Goal: Task Accomplishment & Management: Manage account settings

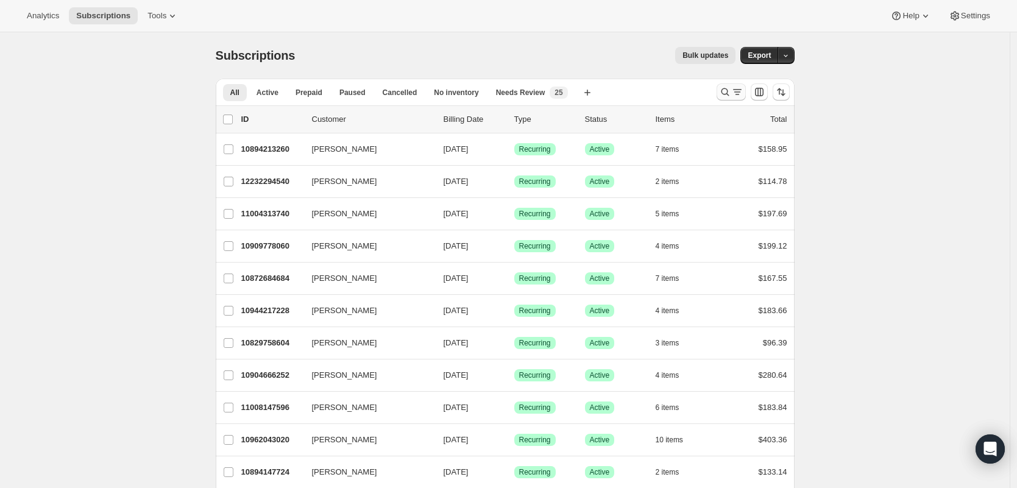
click at [743, 91] on icon "Search and filter results" at bounding box center [737, 92] width 12 height 12
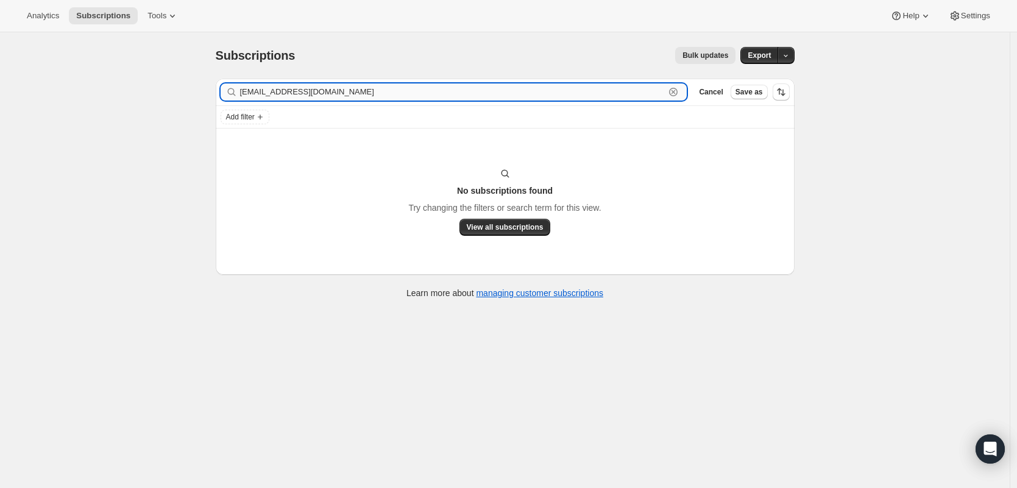
click at [303, 92] on input "livingherronlife@gmail.com" at bounding box center [452, 91] width 425 height 17
click at [303, 91] on input "livingherronlife@gmail.com" at bounding box center [452, 91] width 425 height 17
paste input "nicolesphillips1"
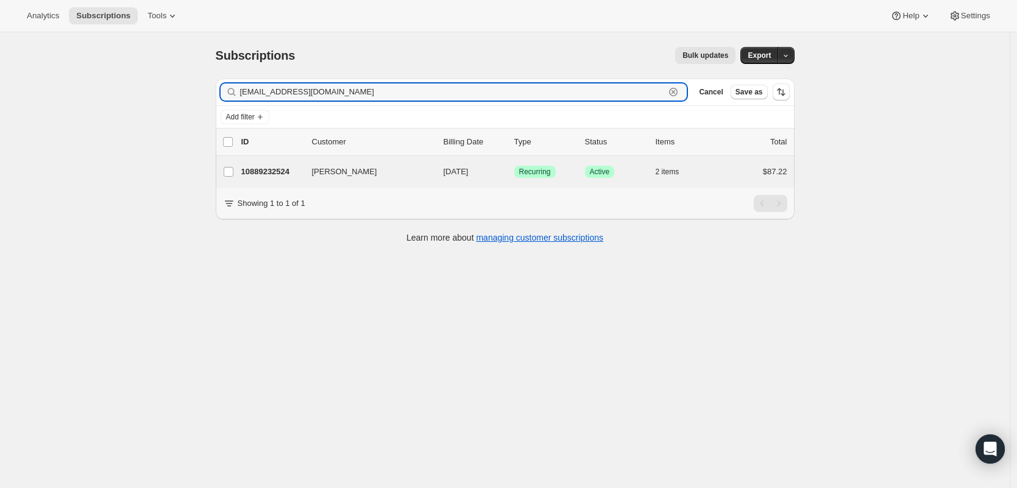
type input "[EMAIL_ADDRESS][DOMAIN_NAME]"
click at [285, 161] on div "Nicole Phillips 10889232524 Nicole Phillips 11/02/2025 Success Recurring Succes…" at bounding box center [505, 172] width 579 height 32
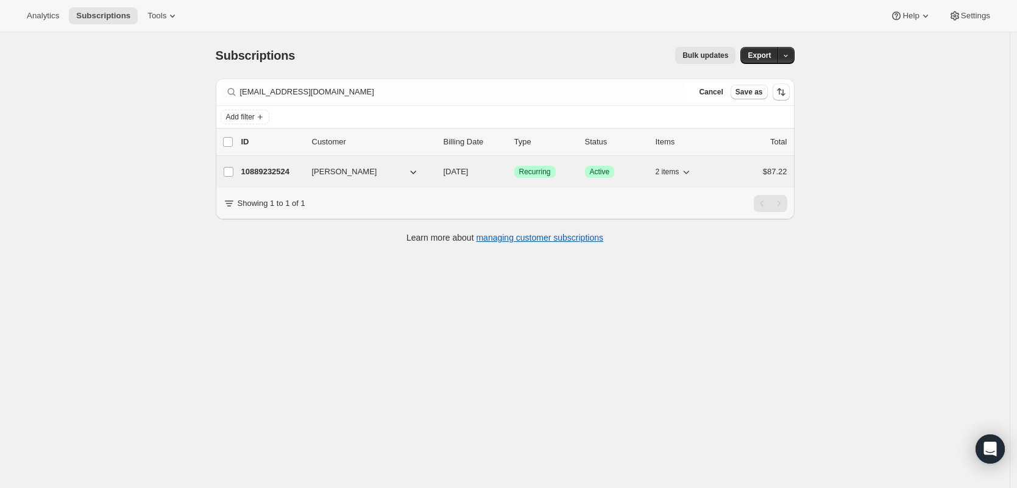
click at [291, 174] on p "10889232524" at bounding box center [271, 172] width 61 height 12
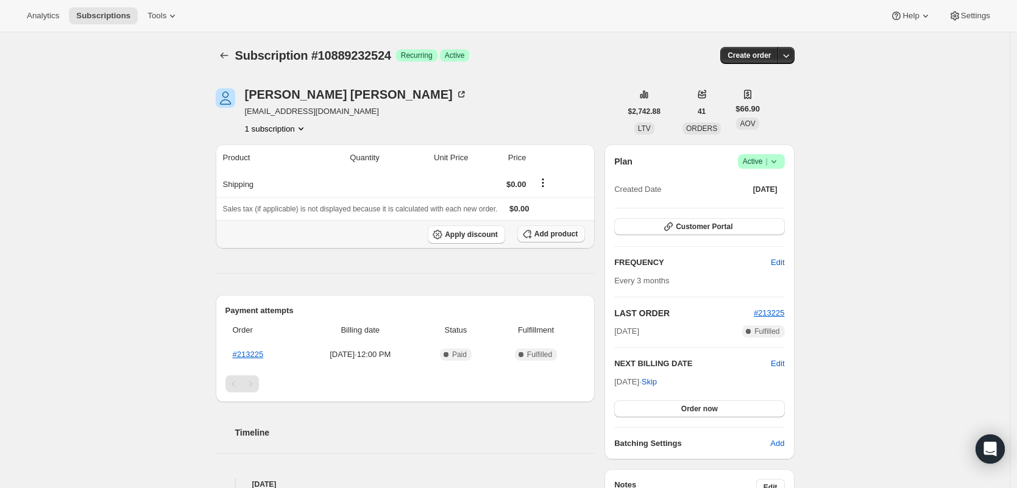
click at [556, 233] on span "Add product" at bounding box center [555, 234] width 43 height 10
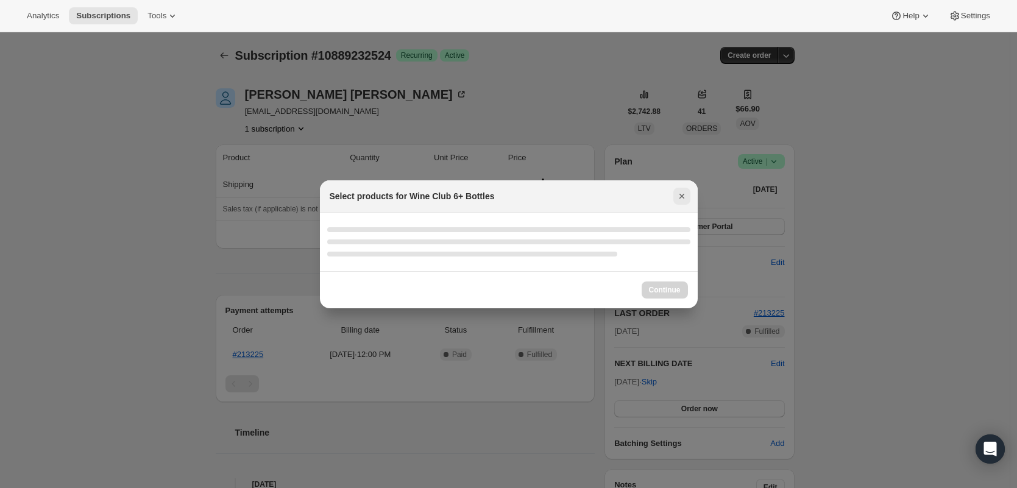
click at [681, 199] on icon "Close" at bounding box center [682, 196] width 12 height 12
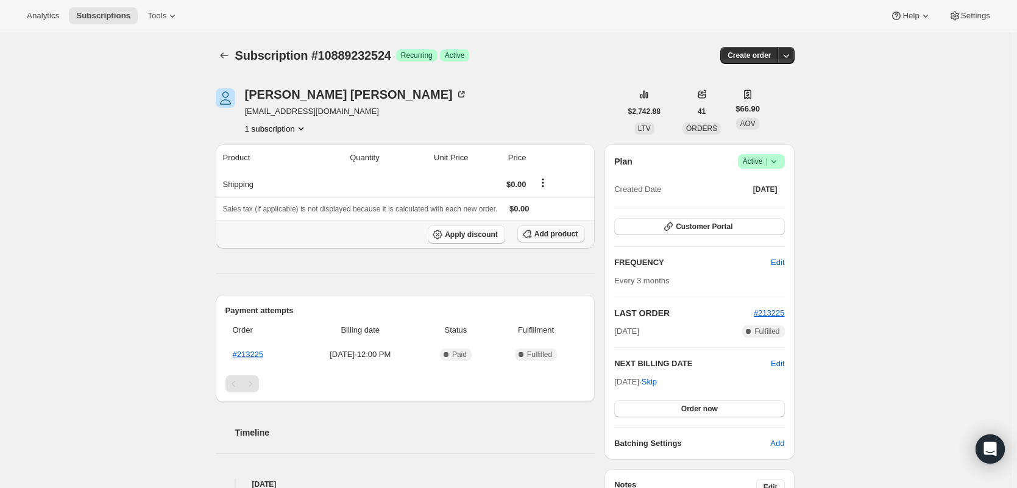
click at [552, 238] on span "Add product" at bounding box center [555, 234] width 43 height 10
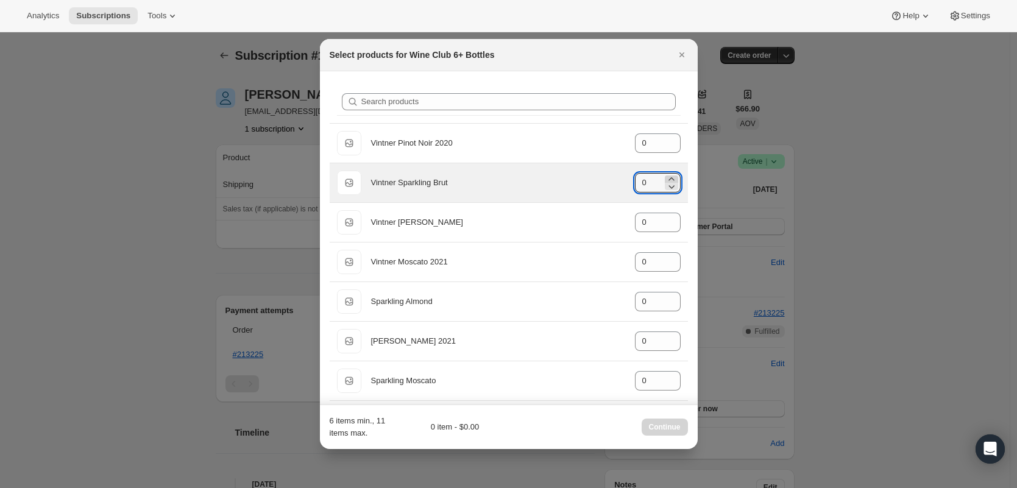
click at [668, 179] on icon ":rdg:" at bounding box center [670, 178] width 5 height 3
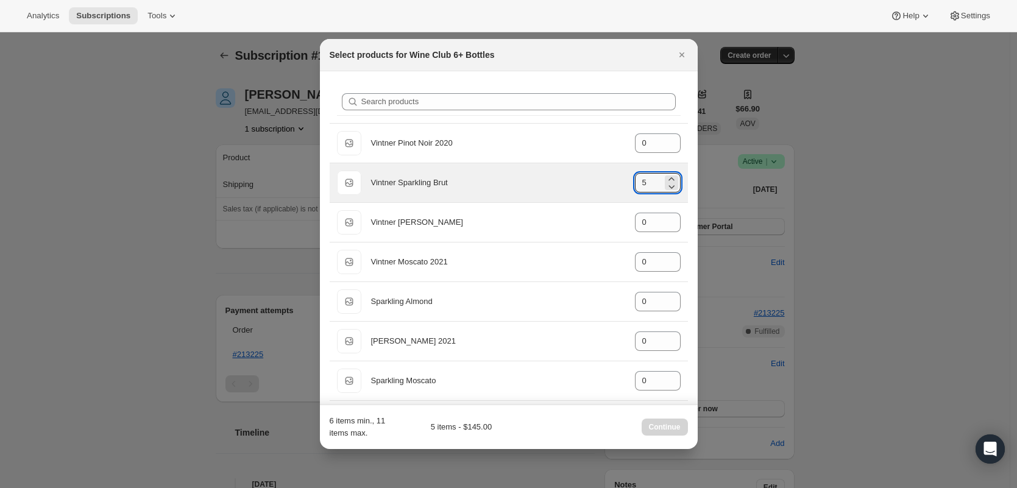
click at [665, 177] on icon ":rdg:" at bounding box center [671, 179] width 12 height 12
type input "6"
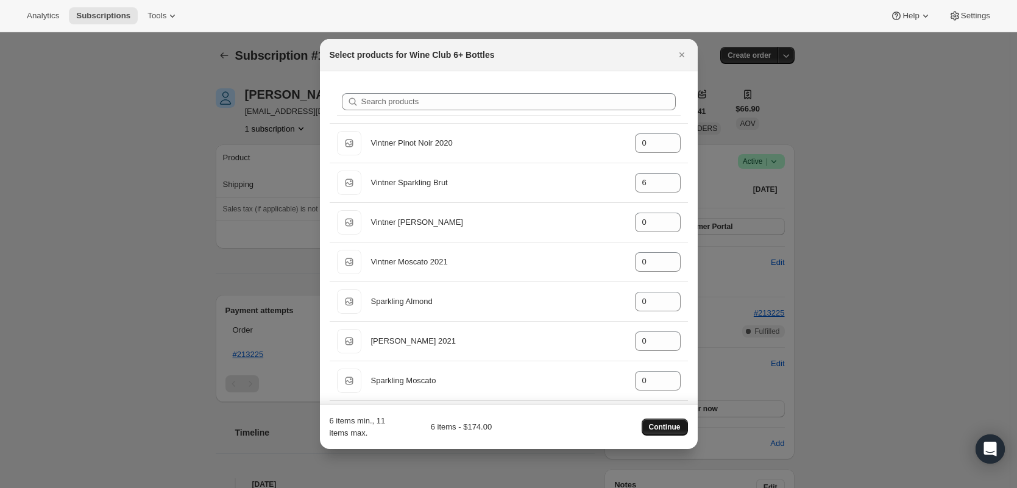
click at [656, 424] on span "Continue" at bounding box center [665, 427] width 32 height 10
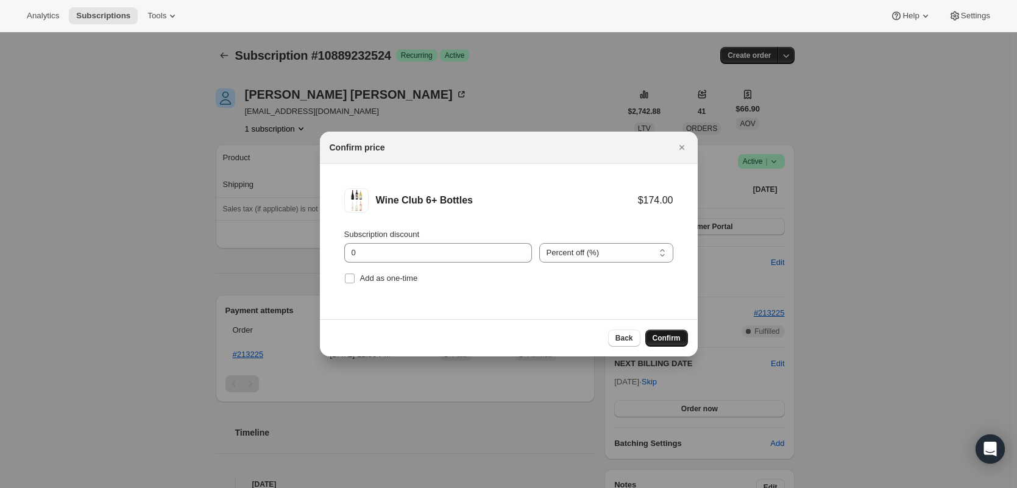
click at [663, 333] on button "Confirm" at bounding box center [666, 338] width 43 height 17
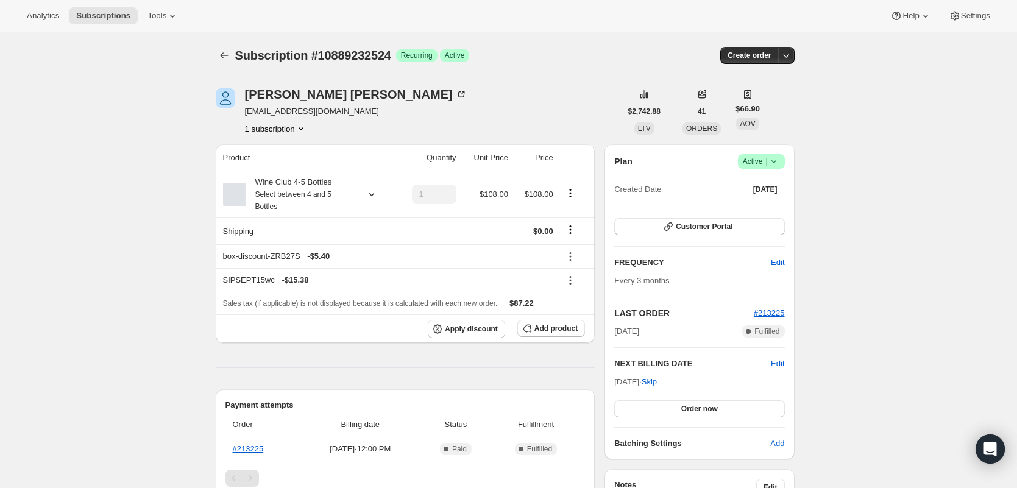
click at [345, 112] on span "nicolesphillips1@gmail.com" at bounding box center [356, 111] width 222 height 12
copy span "nicolesphillips1@gmail.com"
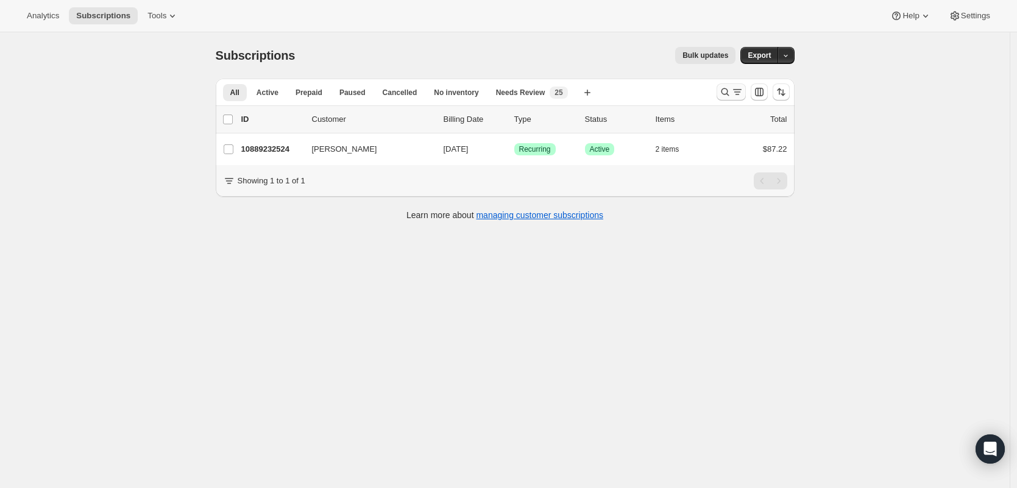
click at [726, 88] on icon "Search and filter results" at bounding box center [725, 92] width 12 height 12
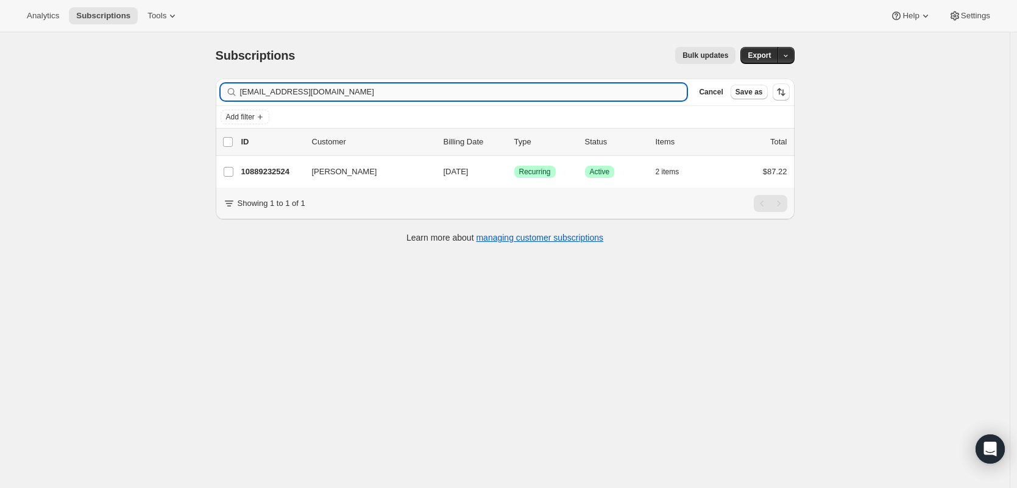
click at [490, 95] on input "[EMAIL_ADDRESS][DOMAIN_NAME]" at bounding box center [463, 91] width 447 height 17
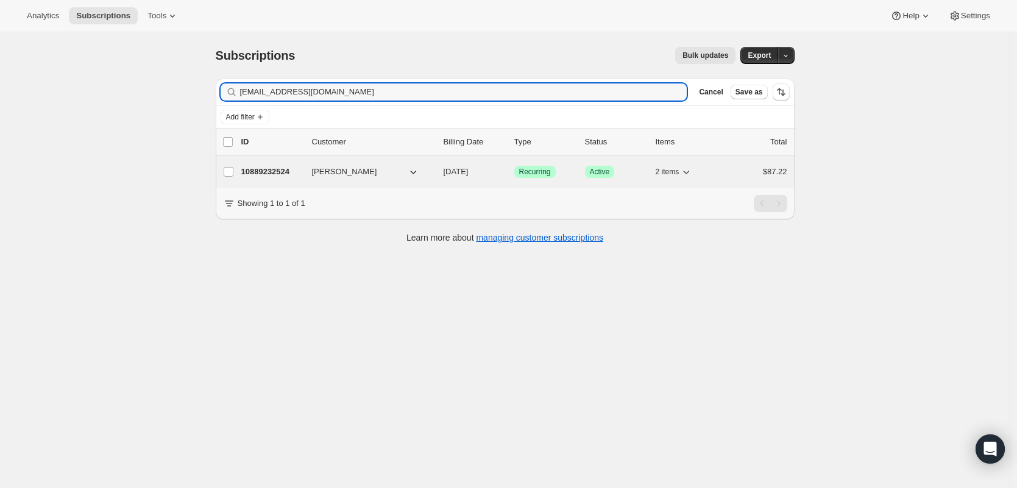
click at [292, 164] on div "10889232524 Nicole Phillips 11/02/2025 Success Recurring Success Active 2 items…" at bounding box center [514, 171] width 546 height 17
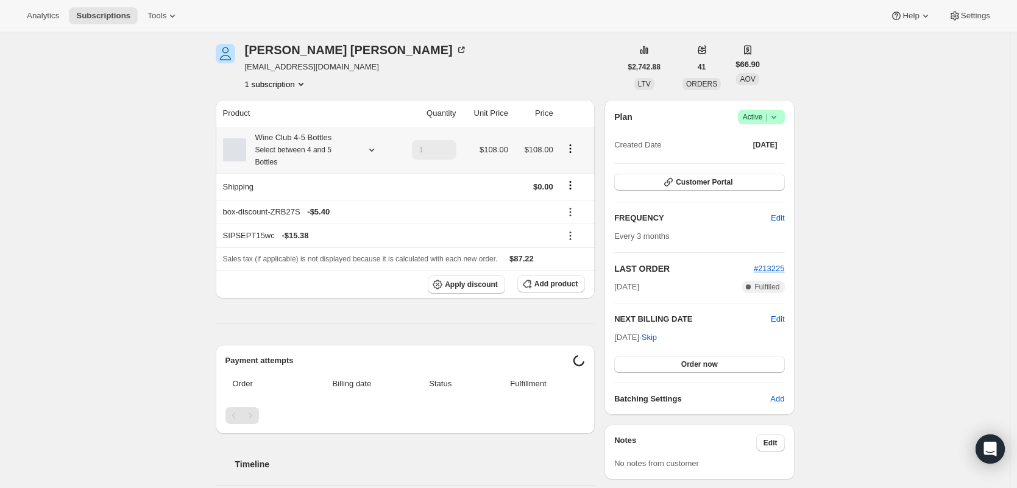
scroll to position [48, 0]
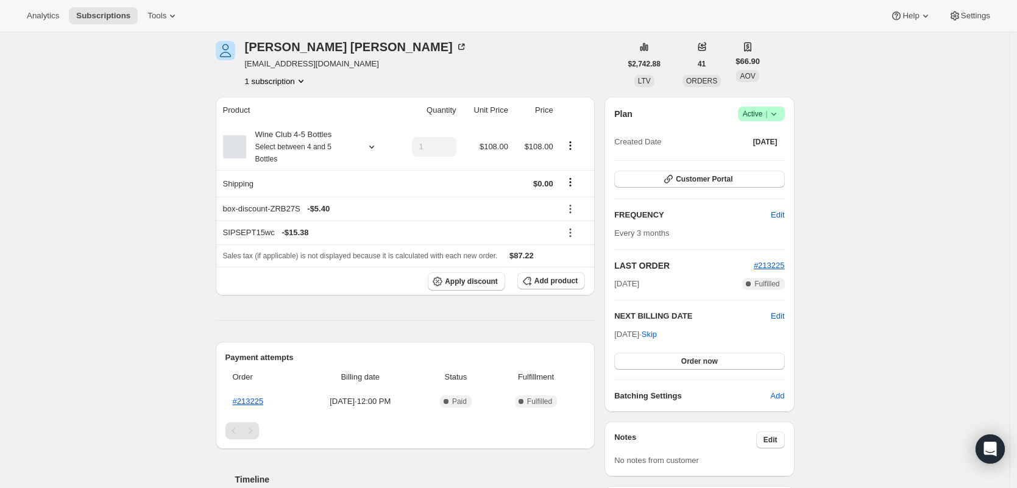
click at [481, 69] on div "Nicole Phillips nicolesphillips1@gmail.com 1 subscription" at bounding box center [418, 64] width 405 height 46
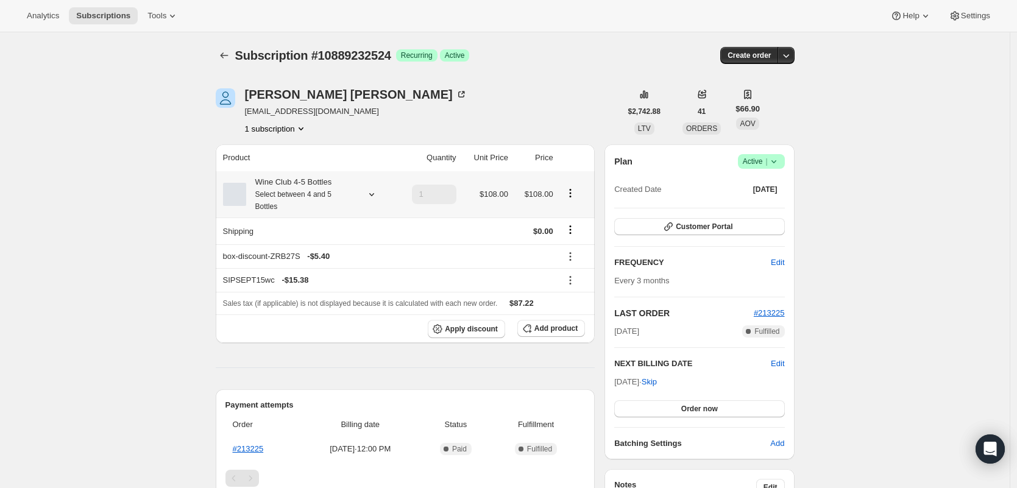
click at [574, 192] on icon "Product actions" at bounding box center [570, 193] width 12 height 12
click at [581, 234] on span "Remove" at bounding box center [573, 237] width 29 height 9
type input "0"
click at [531, 328] on icon "button" at bounding box center [527, 329] width 8 height 8
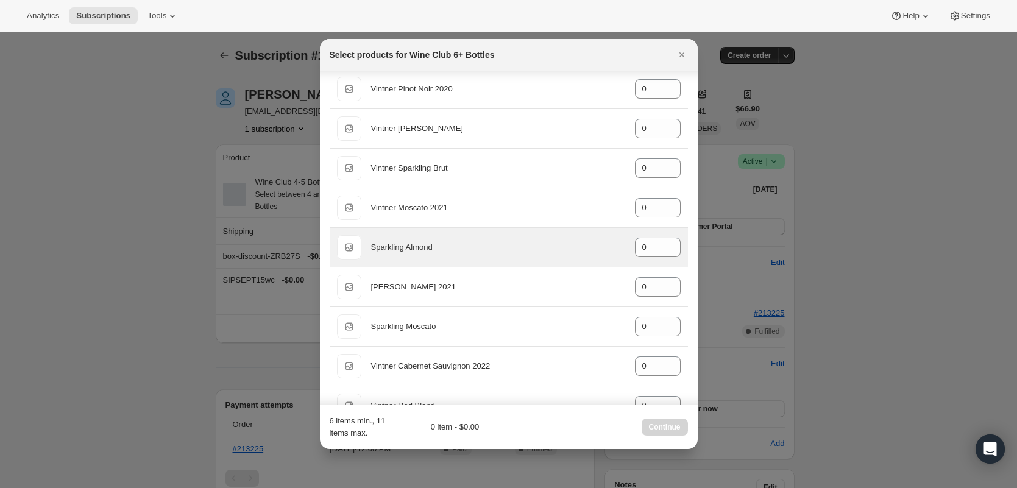
scroll to position [121, 0]
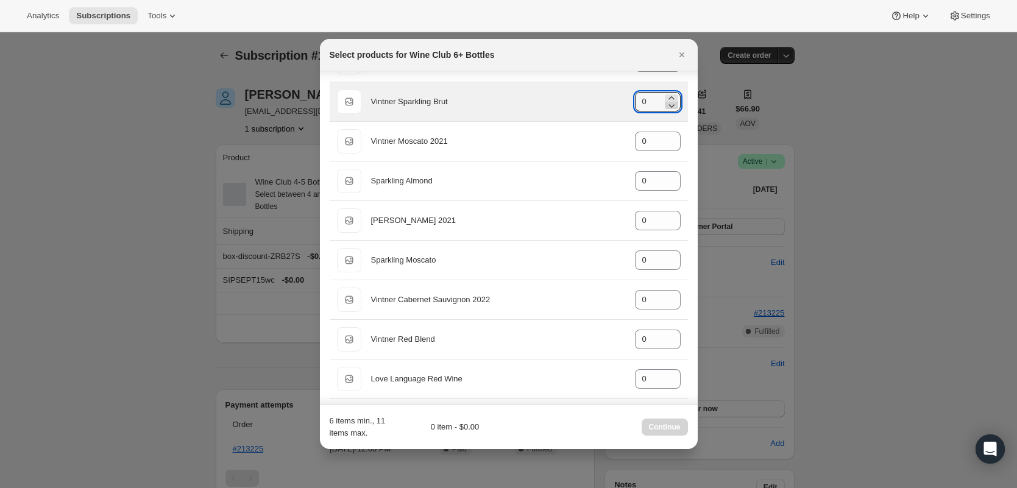
click at [665, 99] on icon ":r45:" at bounding box center [671, 105] width 12 height 12
click at [665, 96] on icon ":r45:" at bounding box center [671, 98] width 12 height 12
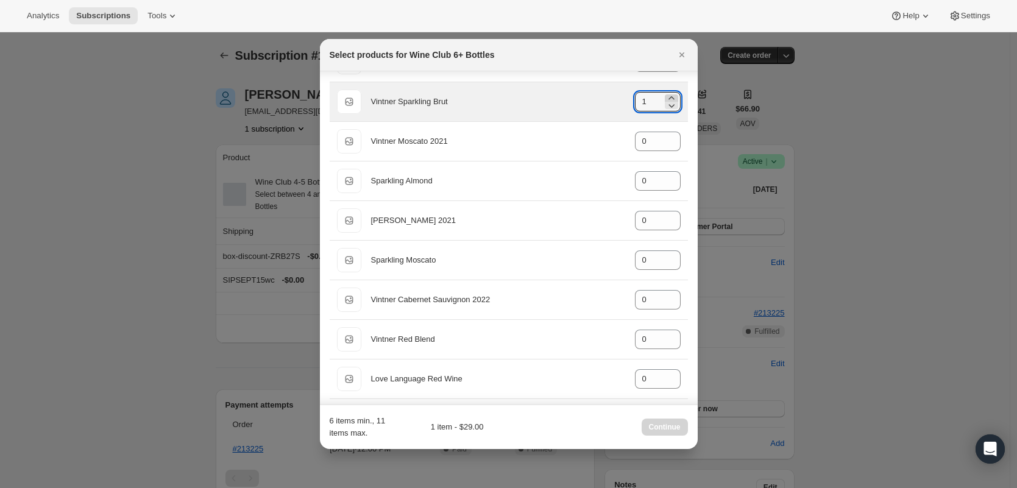
click at [665, 96] on icon ":r45:" at bounding box center [671, 98] width 12 height 12
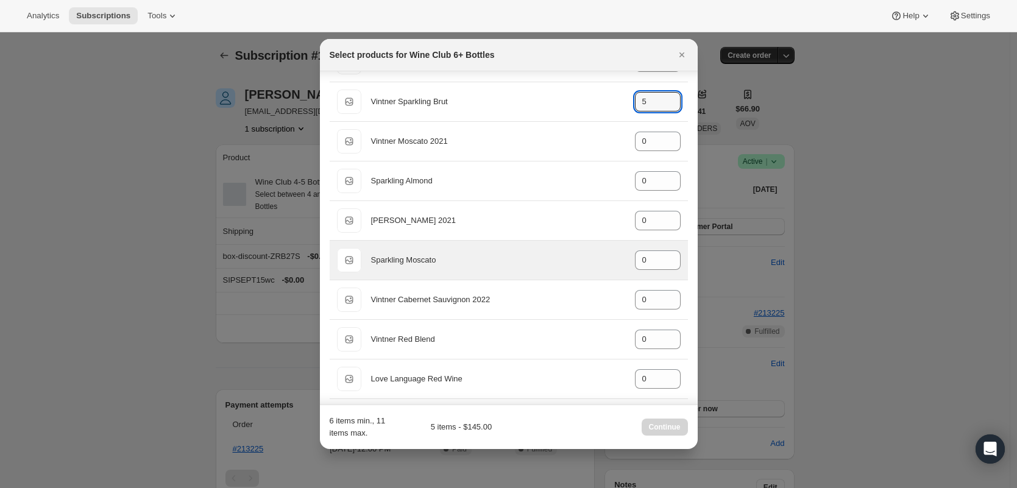
type input "6"
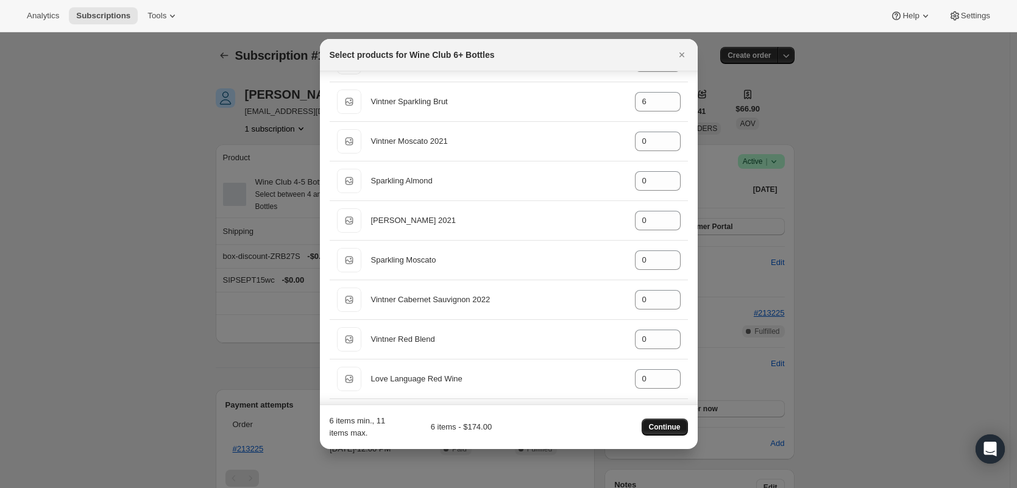
click at [658, 431] on button "Continue" at bounding box center [664, 426] width 46 height 17
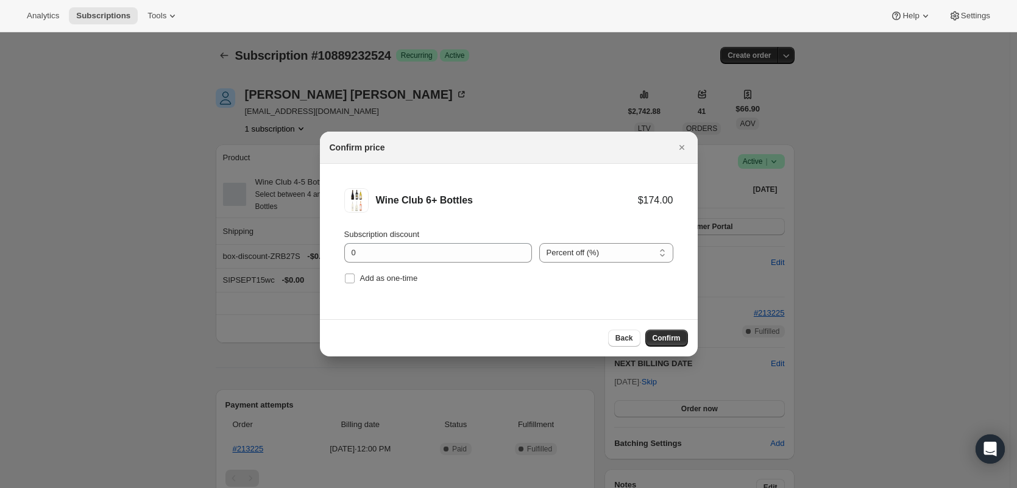
drag, startPoint x: 669, startPoint y: 340, endPoint x: 635, endPoint y: 326, distance: 36.9
click at [669, 340] on span "Confirm" at bounding box center [666, 338] width 28 height 10
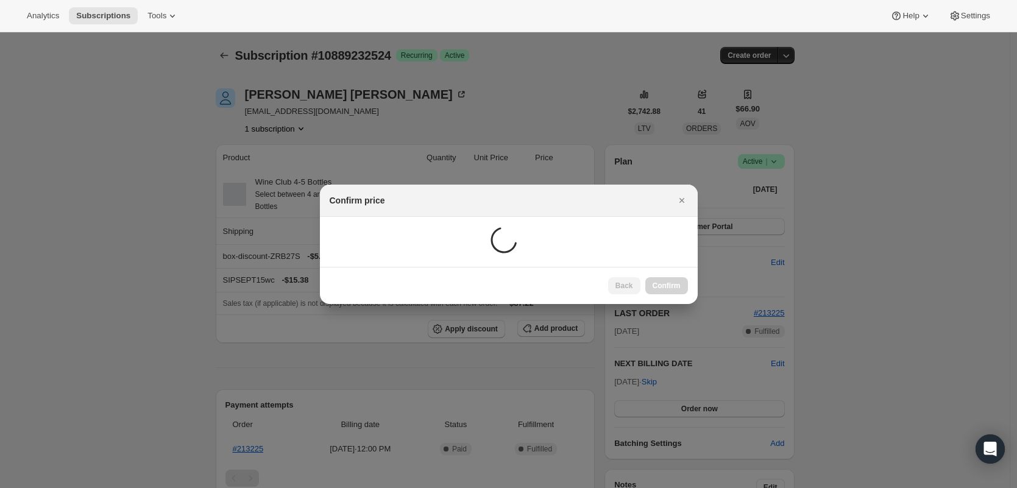
type input "1"
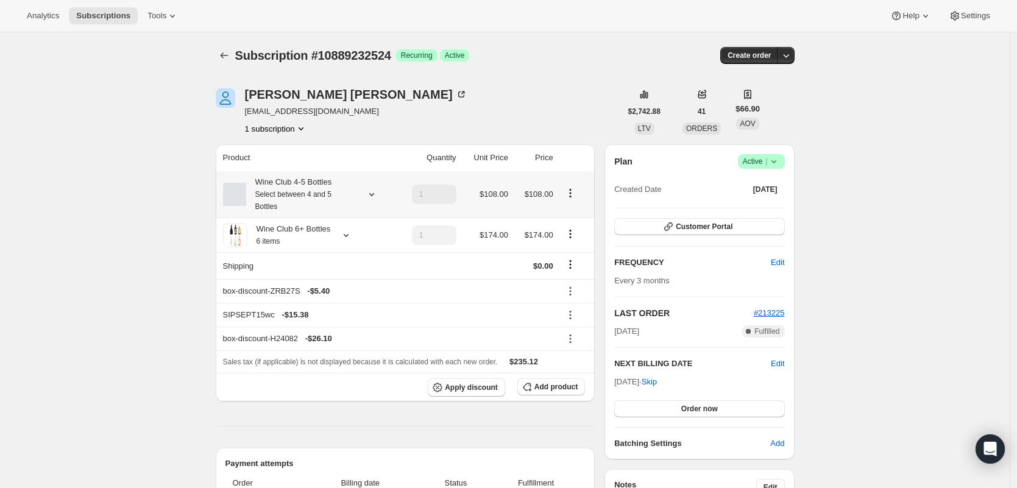
click at [576, 198] on icon "Product actions" at bounding box center [570, 193] width 12 height 12
click at [576, 239] on span "Remove" at bounding box center [573, 237] width 29 height 9
type input "0"
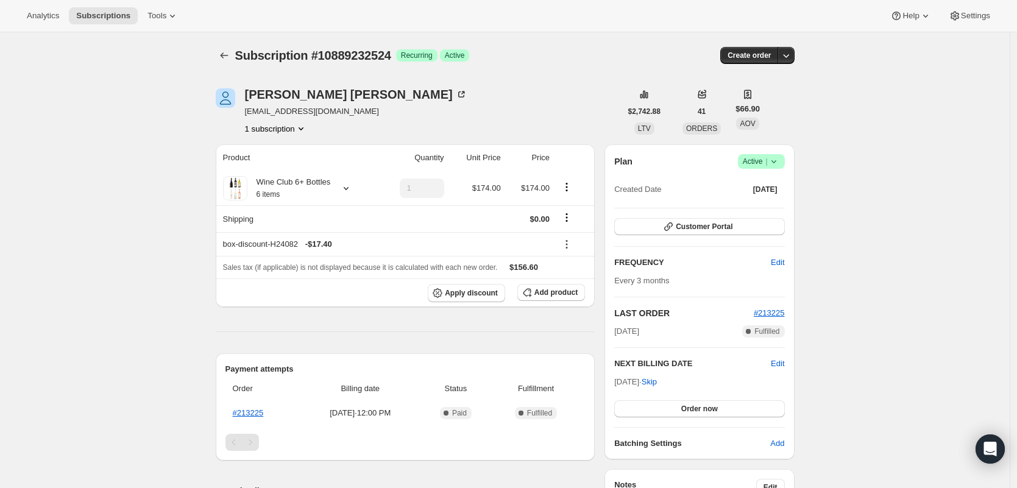
click at [331, 115] on span "nicolesphillips1@gmail.com" at bounding box center [356, 111] width 222 height 12
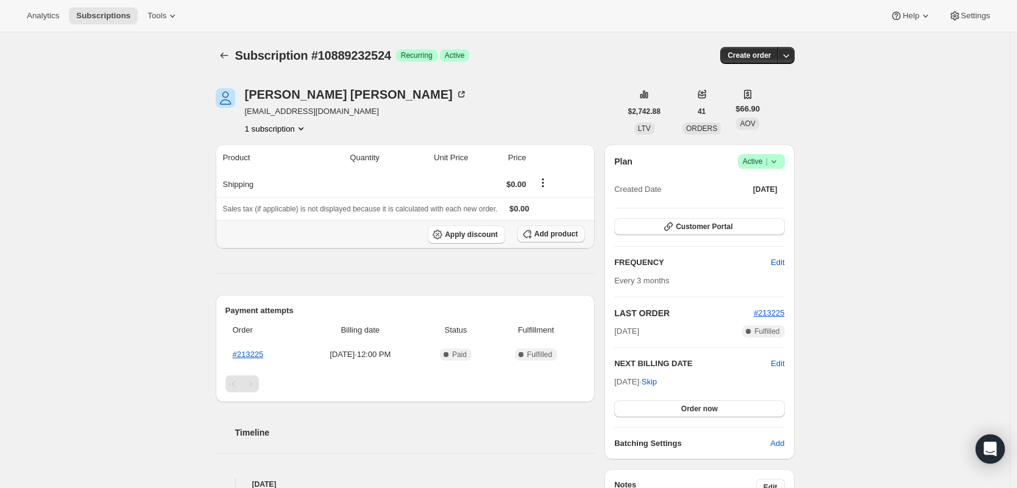
click at [557, 233] on span "Add product" at bounding box center [555, 234] width 43 height 10
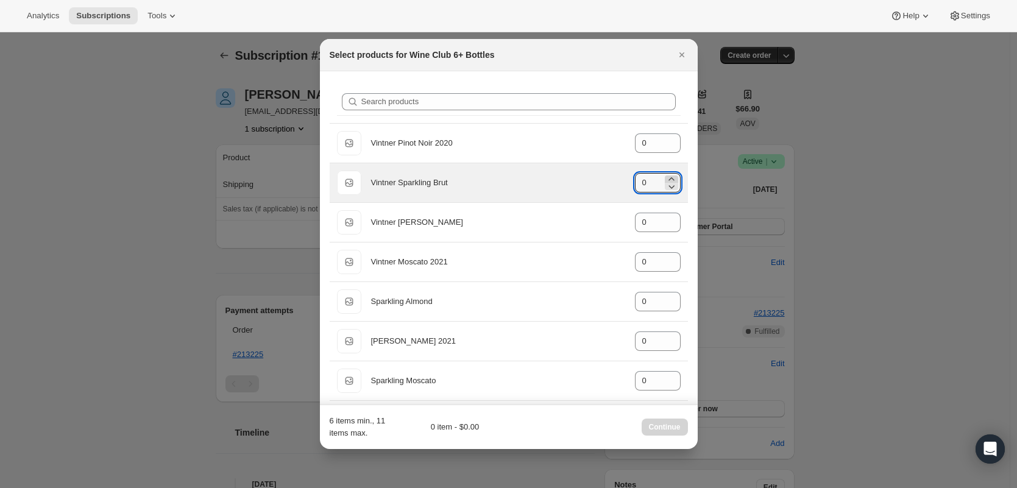
click at [668, 179] on icon ":r27:" at bounding box center [670, 178] width 5 height 3
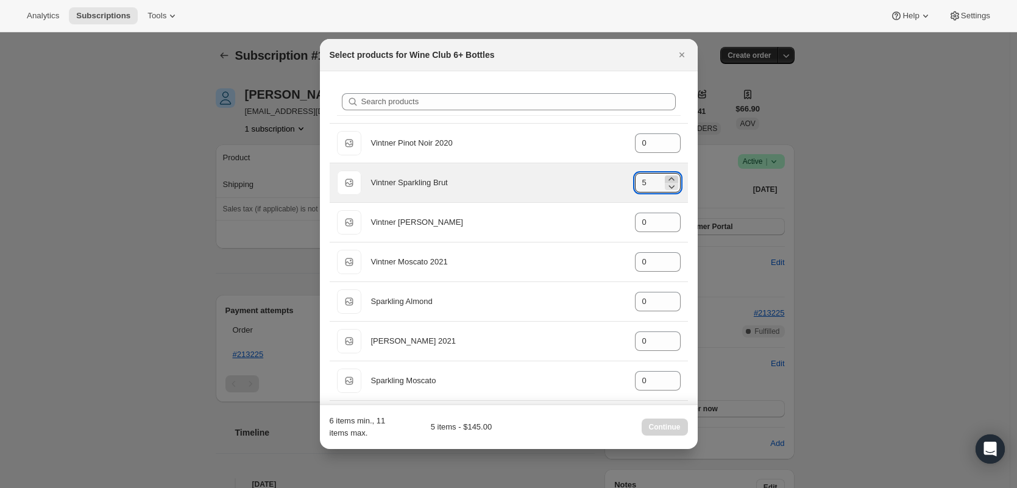
click at [667, 178] on icon ":r27:" at bounding box center [671, 179] width 12 height 12
type input "6"
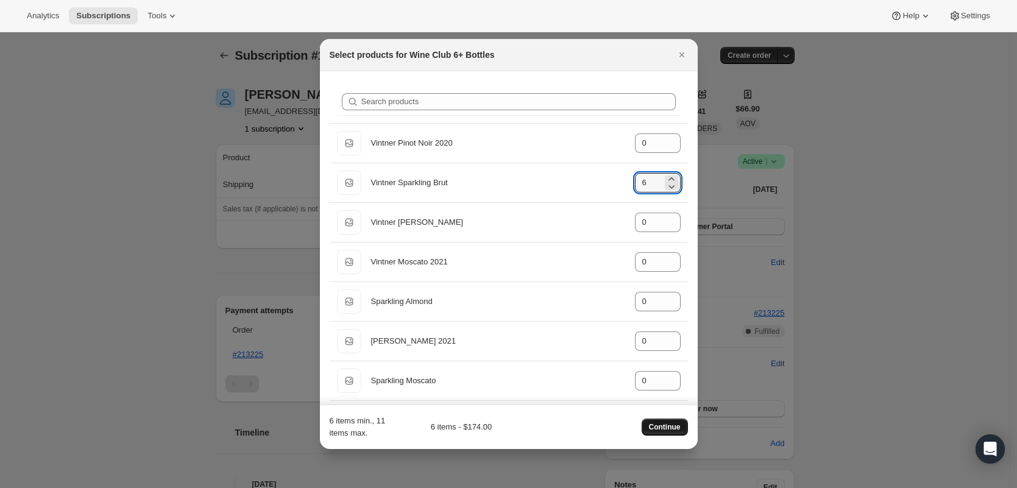
click at [659, 429] on span "Continue" at bounding box center [665, 427] width 32 height 10
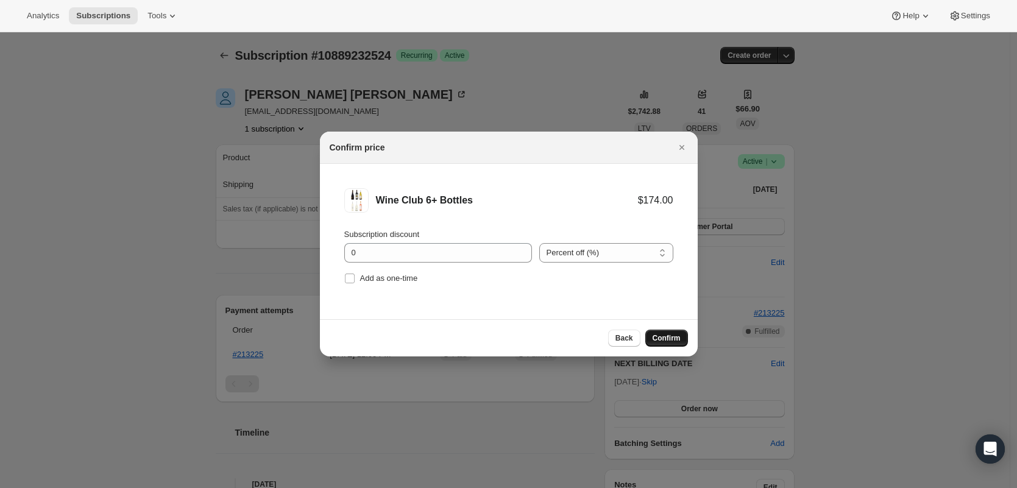
click at [662, 340] on span "Confirm" at bounding box center [666, 338] width 28 height 10
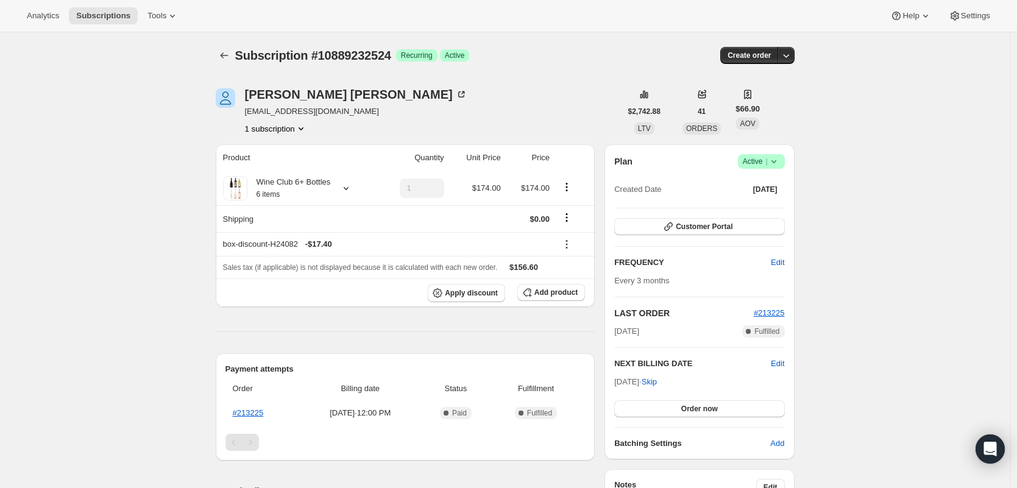
click at [298, 109] on span "[EMAIL_ADDRESS][DOMAIN_NAME]" at bounding box center [356, 111] width 222 height 12
copy span "[EMAIL_ADDRESS][DOMAIN_NAME]"
